Goal: Find contact information: Find contact information

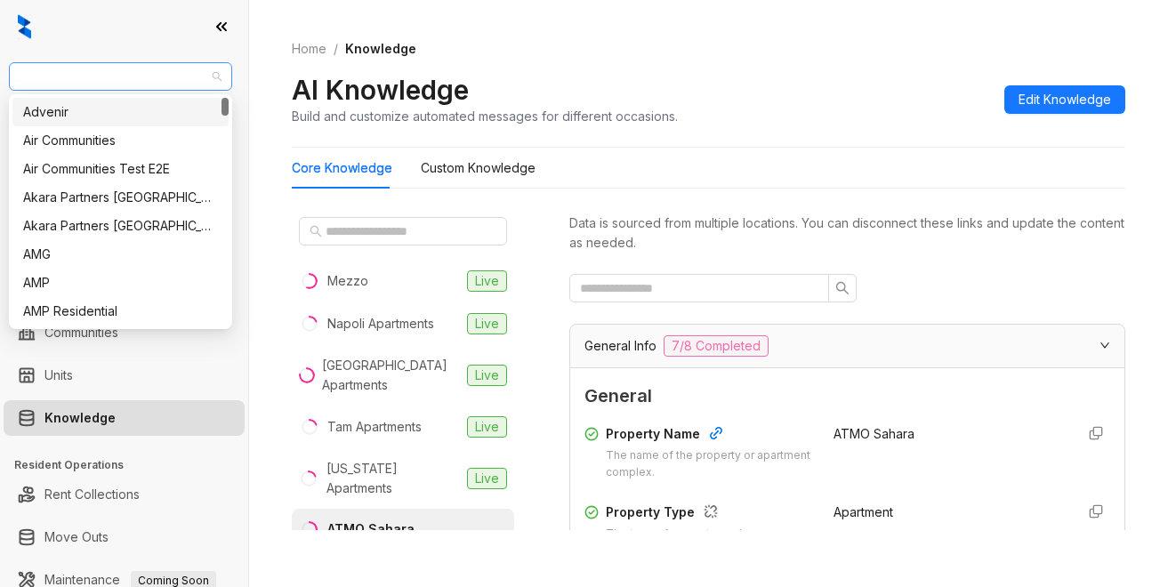
click at [68, 80] on span "AMG" at bounding box center [121, 76] width 202 height 27
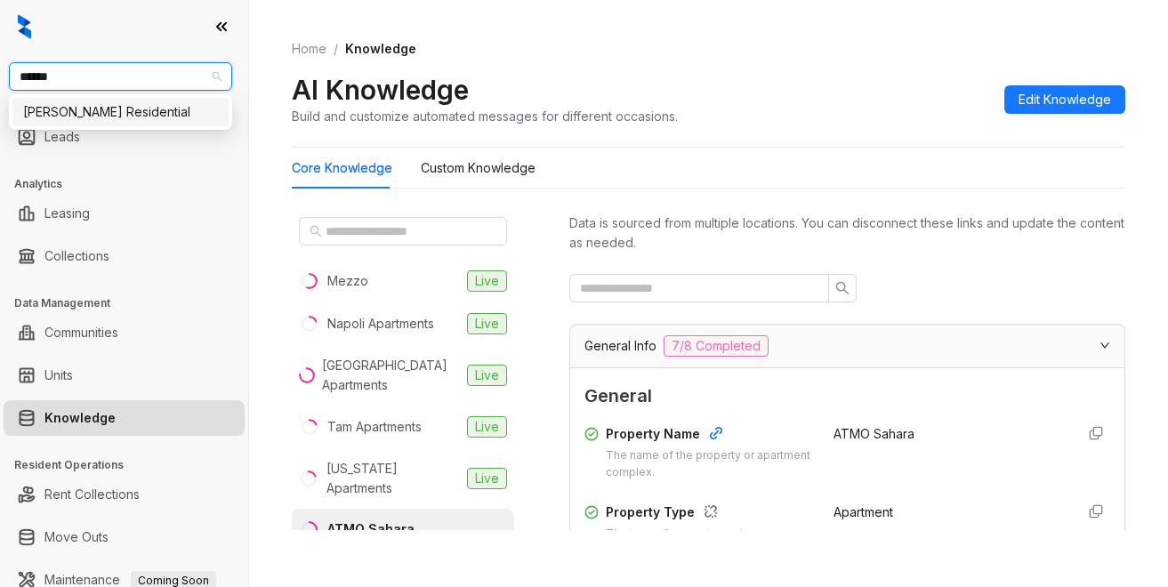
type input "*******"
click at [84, 116] on div "[PERSON_NAME] Residential" at bounding box center [120, 112] width 195 height 20
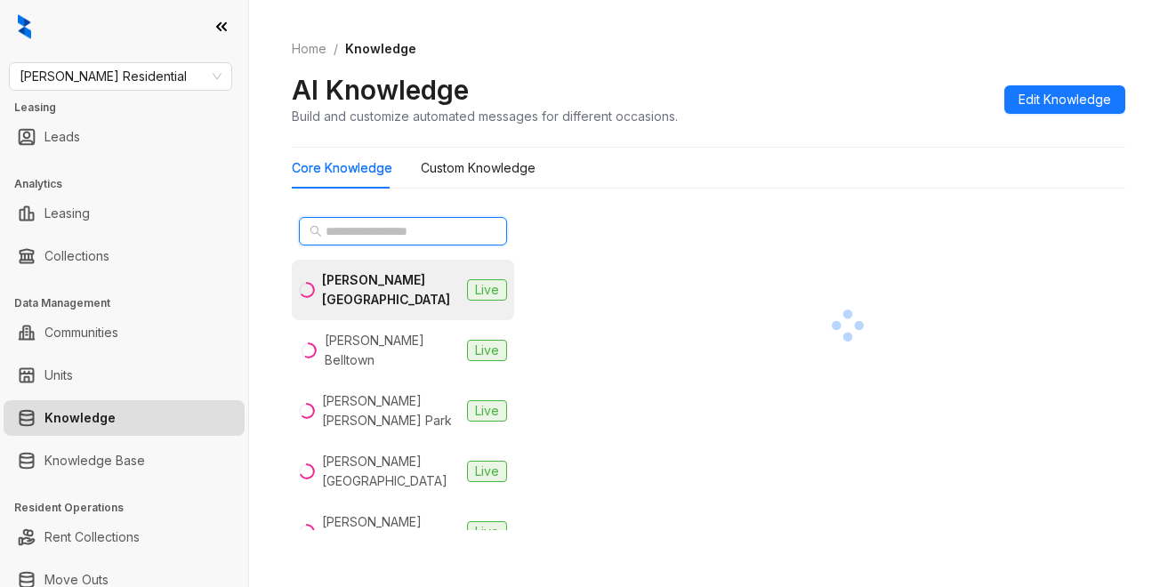
click at [329, 223] on input "text" at bounding box center [403, 231] width 157 height 20
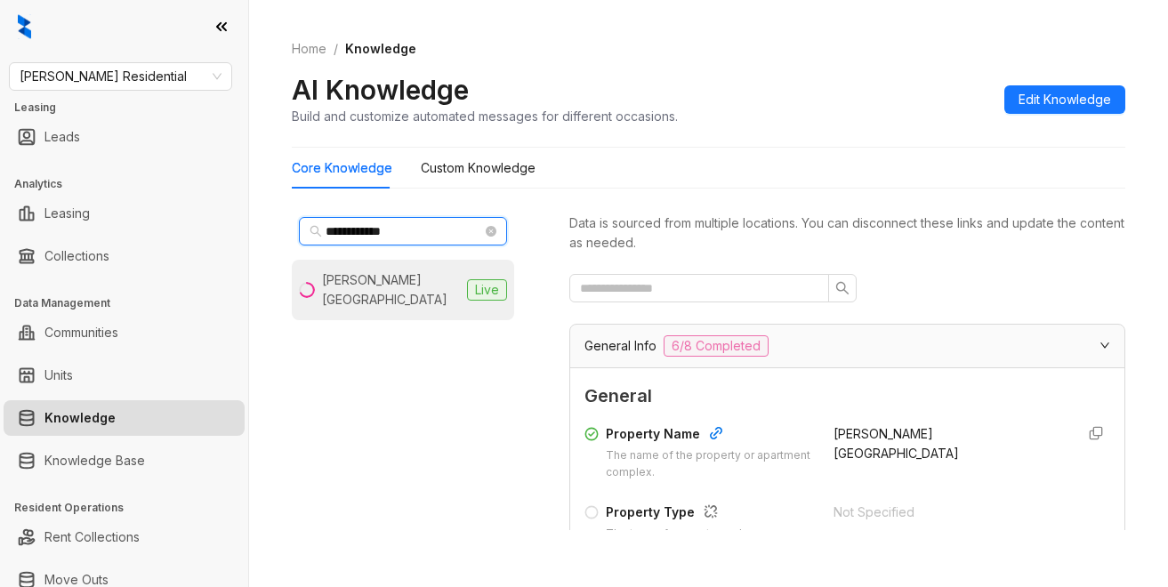
type input "**********"
click at [397, 279] on div "Griffis East Village" at bounding box center [391, 289] width 138 height 39
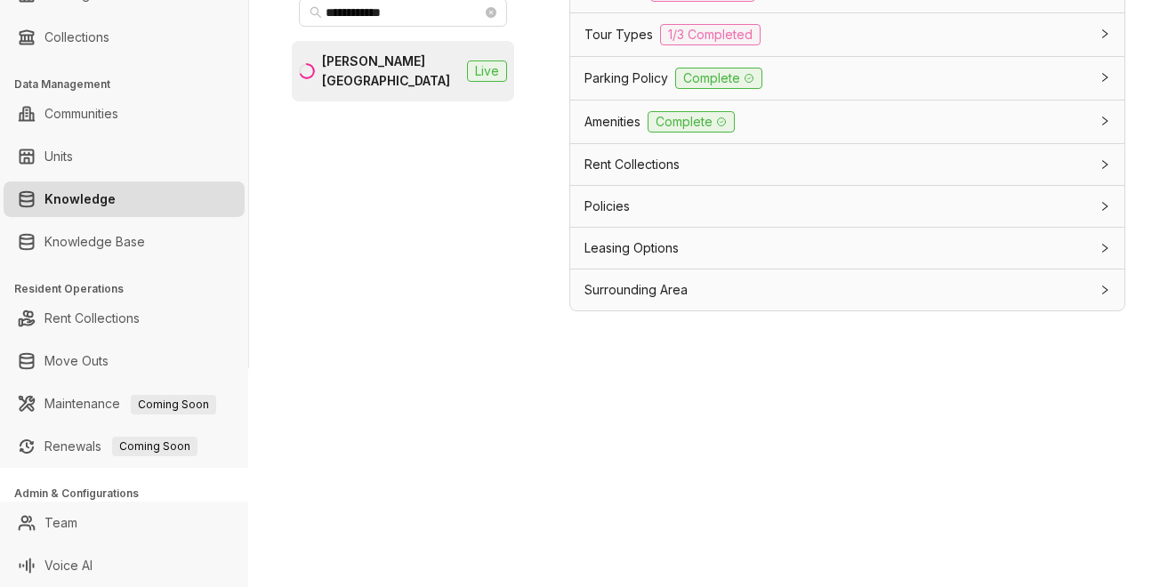
scroll to position [1506, 0]
click at [645, 244] on span "Leasing Options" at bounding box center [631, 248] width 94 height 20
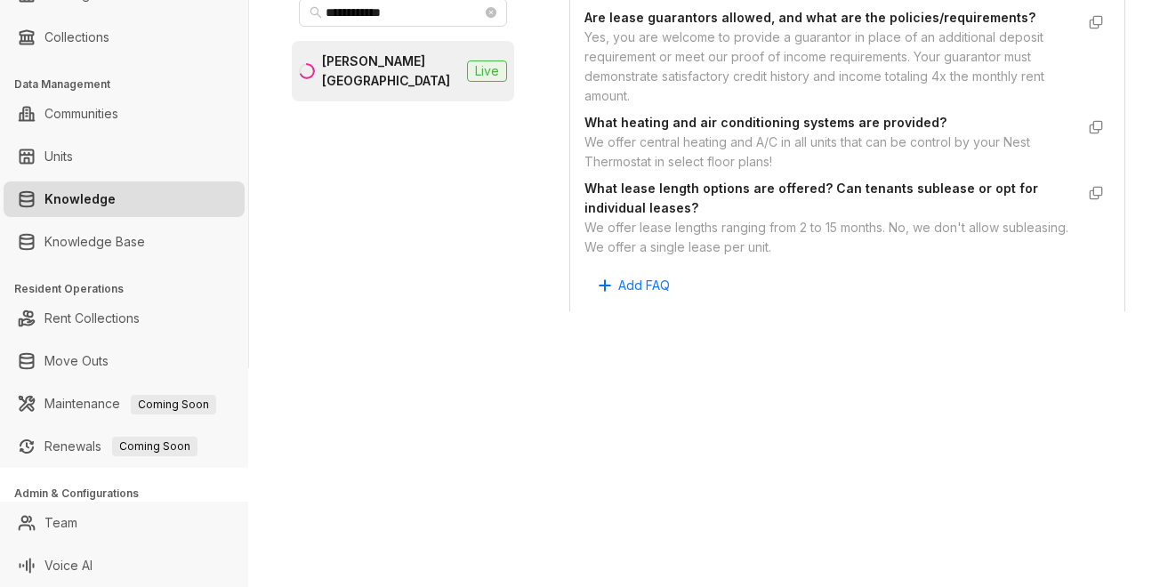
scroll to position [1862, 0]
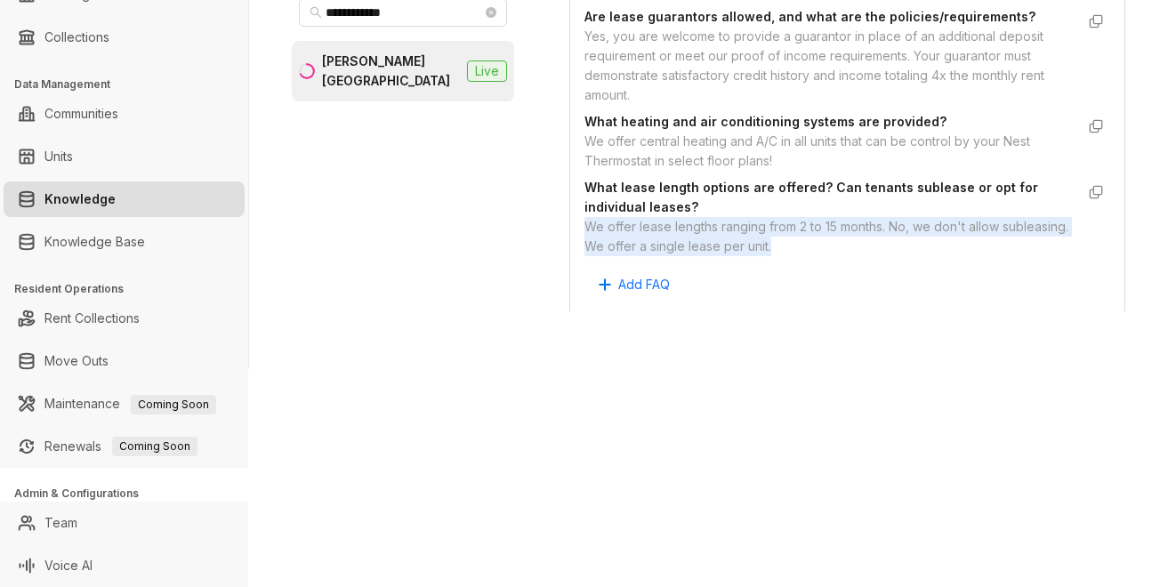
drag, startPoint x: 586, startPoint y: 262, endPoint x: 865, endPoint y: 285, distance: 280.2
click at [865, 256] on div "We offer lease lengths ranging from 2 to 15 months. No, we don't allow subleasi…" at bounding box center [829, 236] width 490 height 39
copy div "We offer lease lengths ranging from 2 to 15 months. No, we don't allow subleasi…"
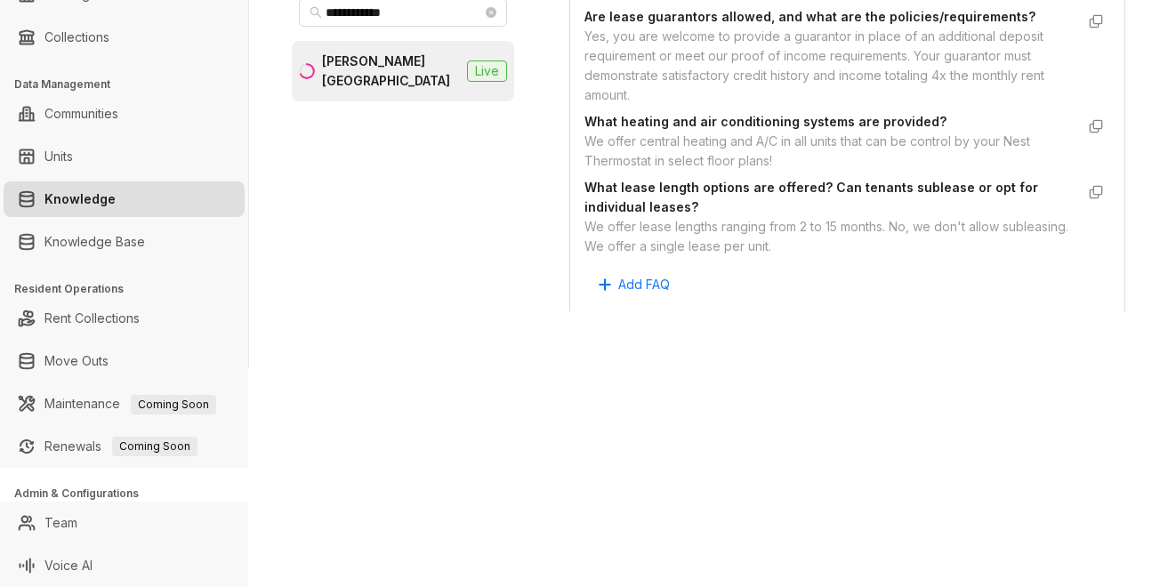
click at [856, 406] on div "**********" at bounding box center [584, 293] width 1168 height 587
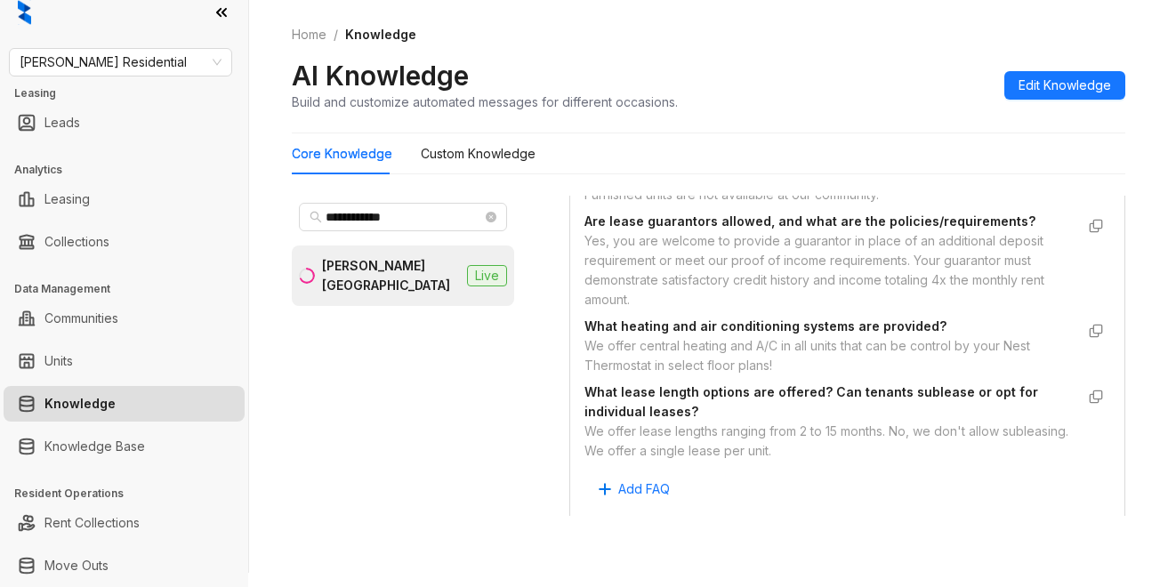
scroll to position [0, 0]
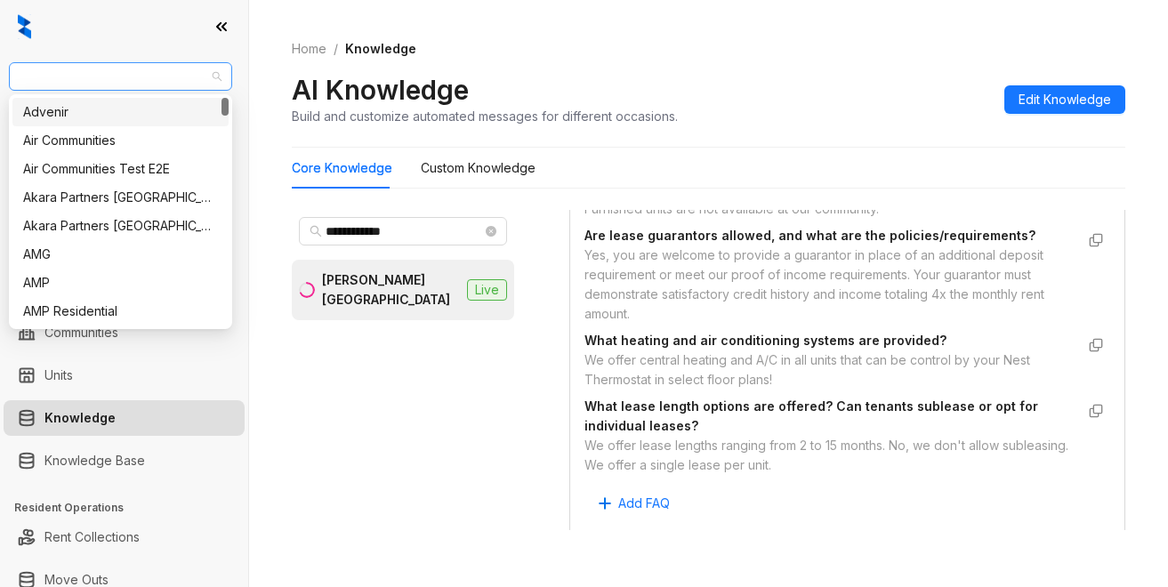
click at [139, 68] on span "[PERSON_NAME] Residential" at bounding box center [121, 76] width 202 height 27
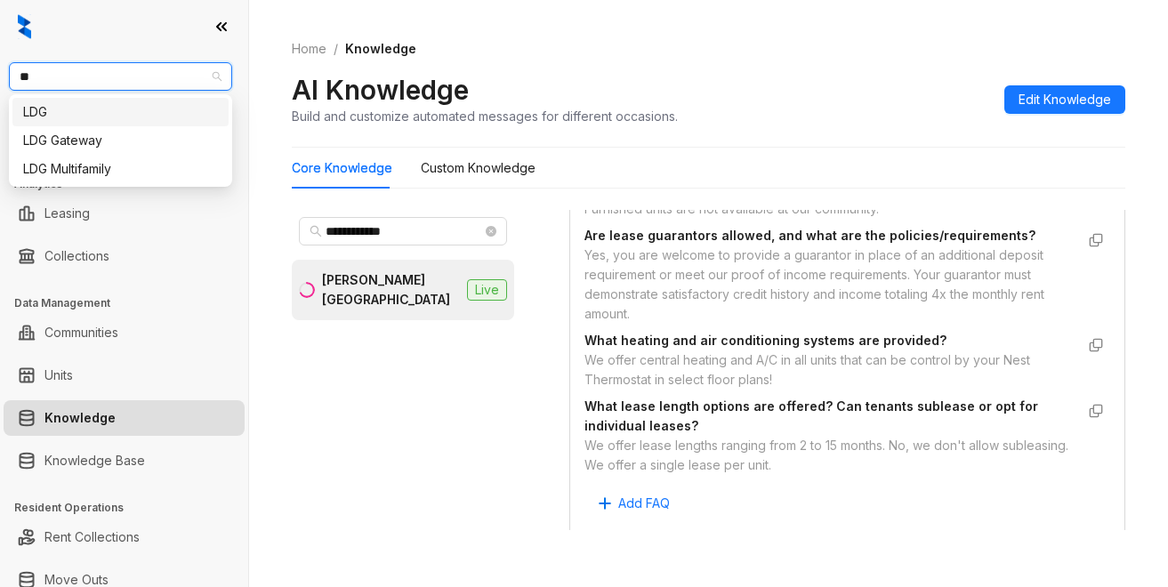
type input "***"
click at [116, 173] on div "LDG Multifamily" at bounding box center [120, 169] width 195 height 20
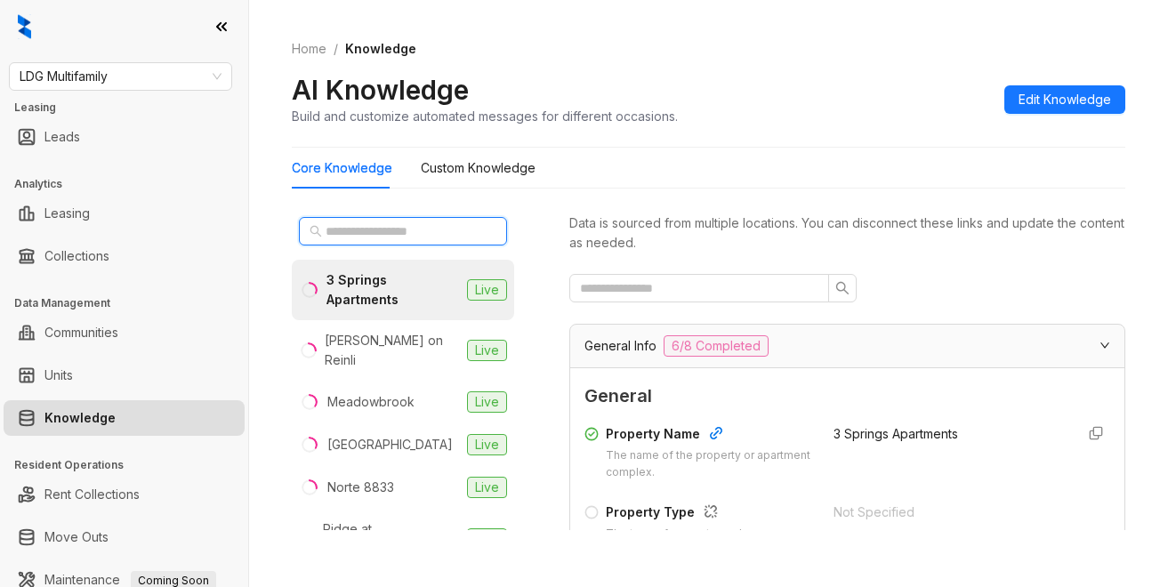
click at [376, 232] on input "text" at bounding box center [403, 231] width 157 height 20
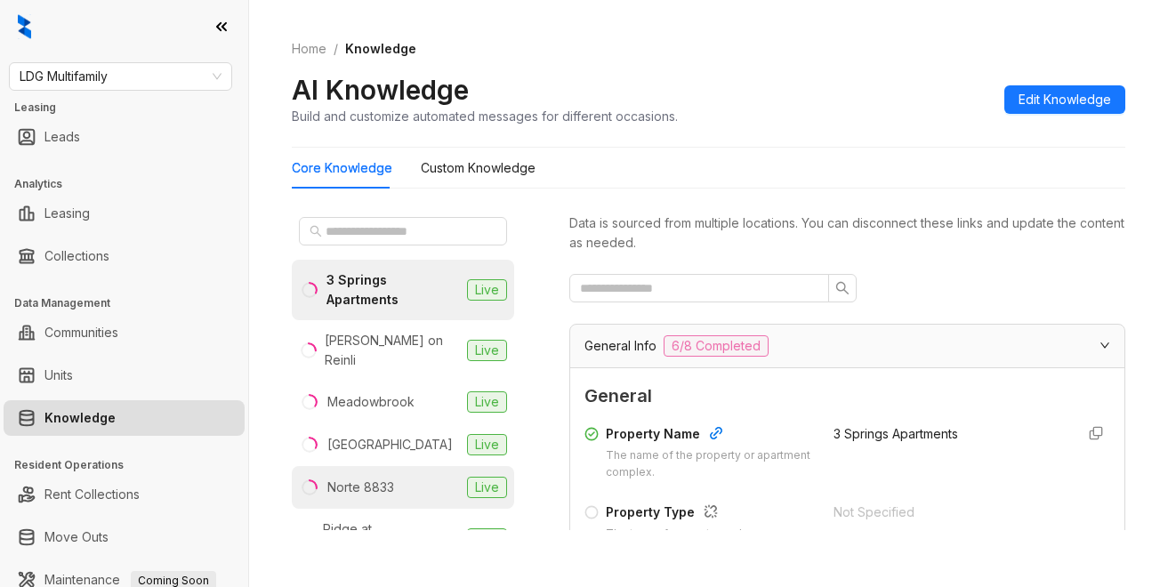
click at [358, 478] on div "Norte 8833" at bounding box center [360, 488] width 67 height 20
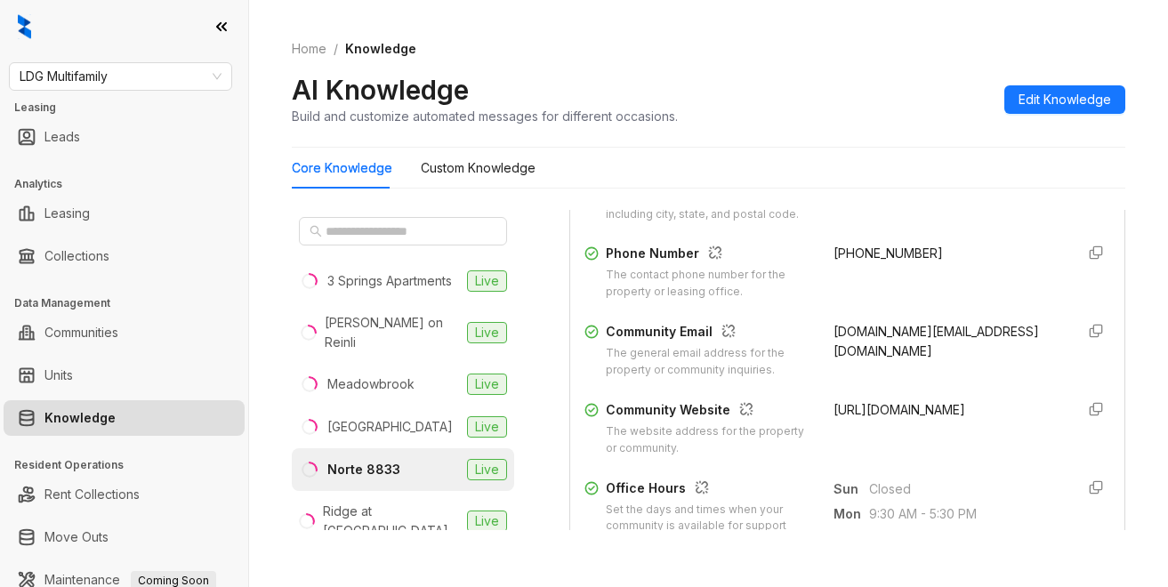
scroll to position [445, 0]
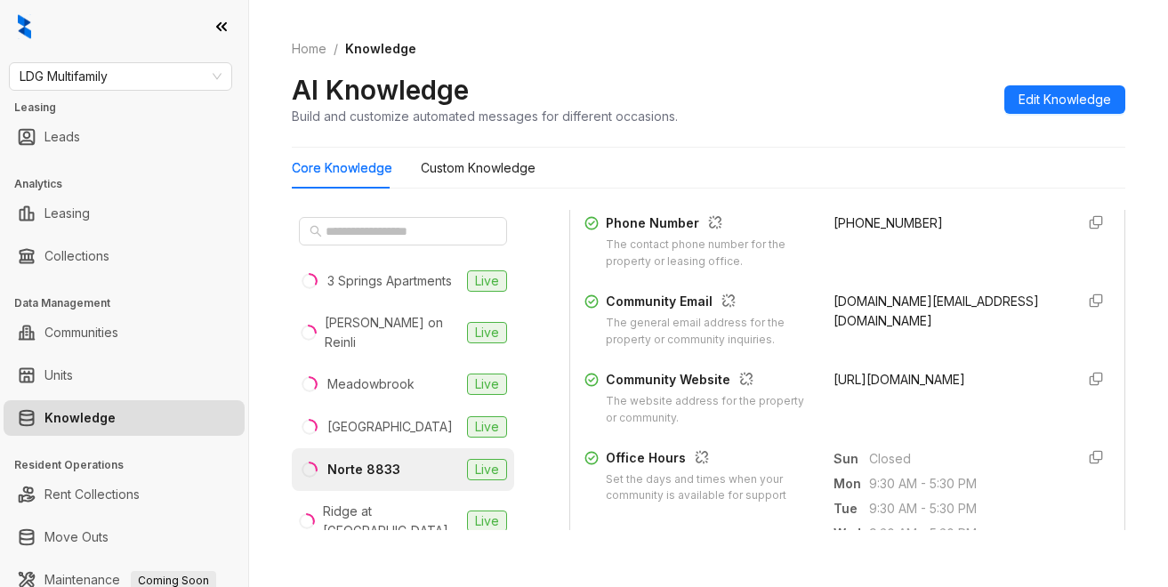
drag, startPoint x: 812, startPoint y: 395, endPoint x: 984, endPoint y: 400, distance: 172.6
click at [984, 400] on div "Community Website The website address for the property or community. http://www…" at bounding box center [847, 398] width 526 height 57
copy span "http://www.norte8833.com/"
click at [933, 230] on div "+17262260652" at bounding box center [947, 241] width 228 height 57
drag, startPoint x: 905, startPoint y: 237, endPoint x: 809, endPoint y: 235, distance: 96.1
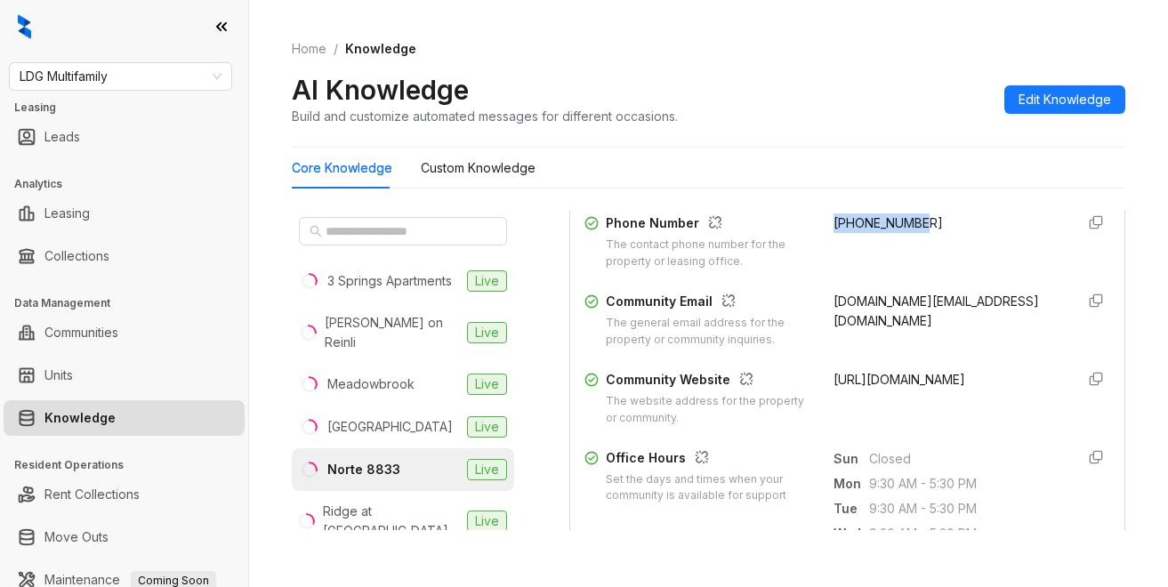
click at [809, 235] on div "Phone Number The contact phone number for the property or leasing office. +1726…" at bounding box center [847, 241] width 526 height 57
copy span "+17262260652"
click at [786, 149] on div "Core Knowledge Custom Knowledge" at bounding box center [708, 168] width 833 height 41
